Goal: Task Accomplishment & Management: Manage account settings

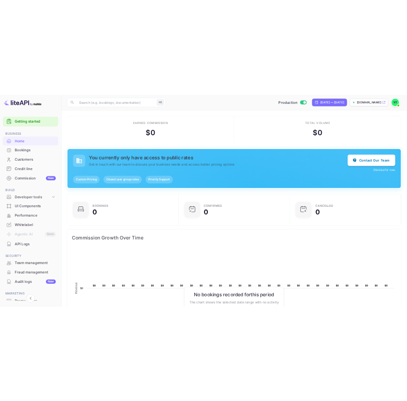
scroll to position [0, 0]
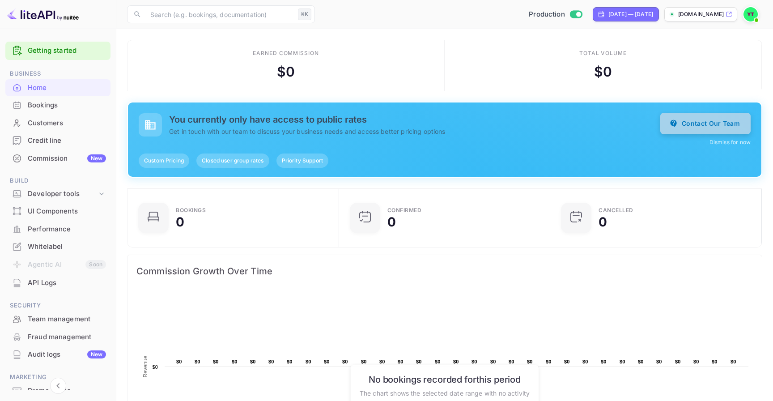
click at [715, 125] on button "Contact Our Team" at bounding box center [705, 123] width 90 height 21
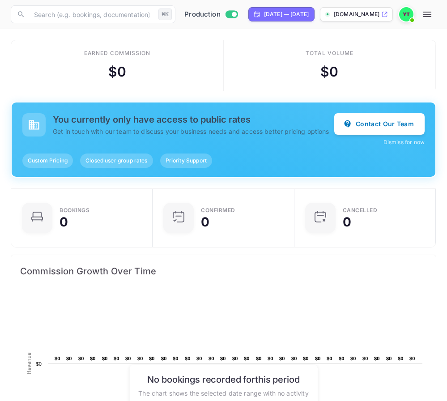
click at [421, 9] on button "button" at bounding box center [427, 14] width 18 height 18
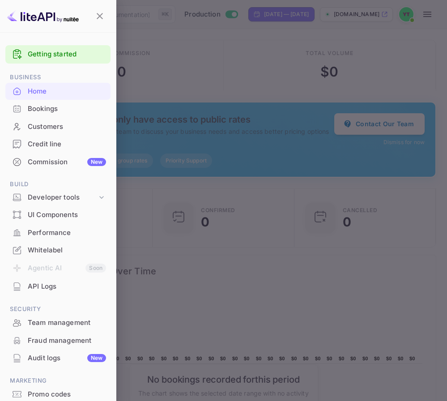
scroll to position [17, 0]
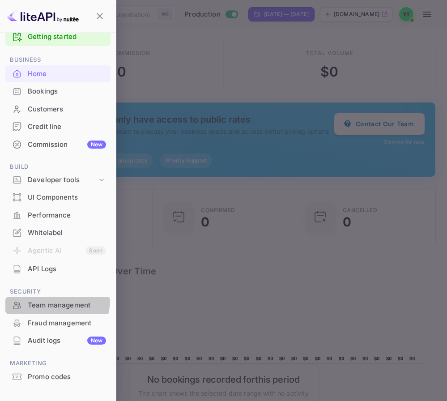
click at [56, 300] on div "Team management" at bounding box center [67, 305] width 78 height 10
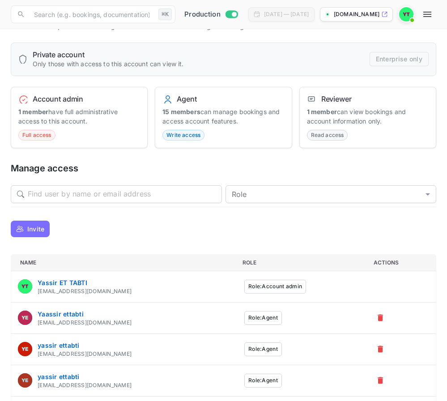
scroll to position [41, 0]
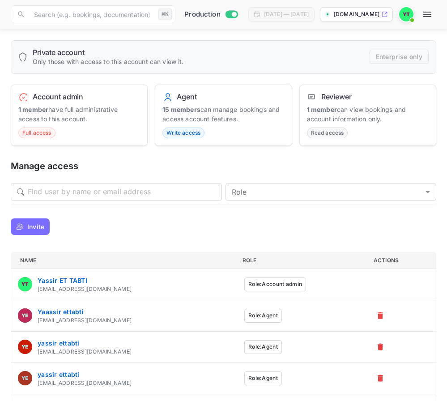
click at [25, 224] on button "Invite" at bounding box center [30, 226] width 39 height 17
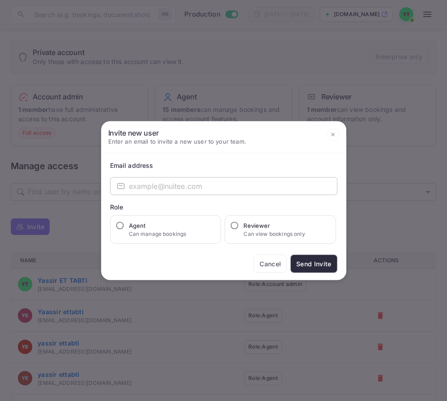
click at [183, 187] on input "email" at bounding box center [233, 186] width 208 height 18
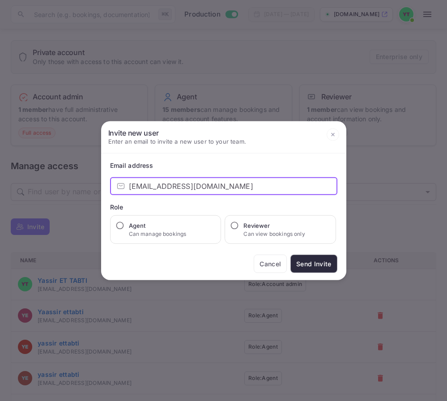
click at [172, 182] on input "[EMAIL_ADDRESS][DOMAIN_NAME]" at bounding box center [233, 186] width 208 height 18
type input "[EMAIL_ADDRESS][DOMAIN_NAME]"
click at [180, 236] on p "Can manage bookings" at bounding box center [158, 234] width 58 height 8
click at [124, 230] on input "Agent Can manage bookings" at bounding box center [119, 225] width 9 height 9
radio input "true"
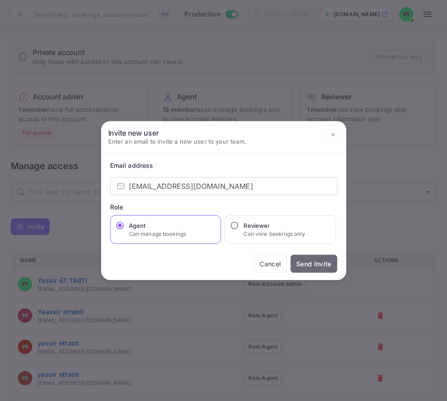
click at [320, 266] on button "Send Invite" at bounding box center [313, 264] width 47 height 18
